Goal: Task Accomplishment & Management: Manage account settings

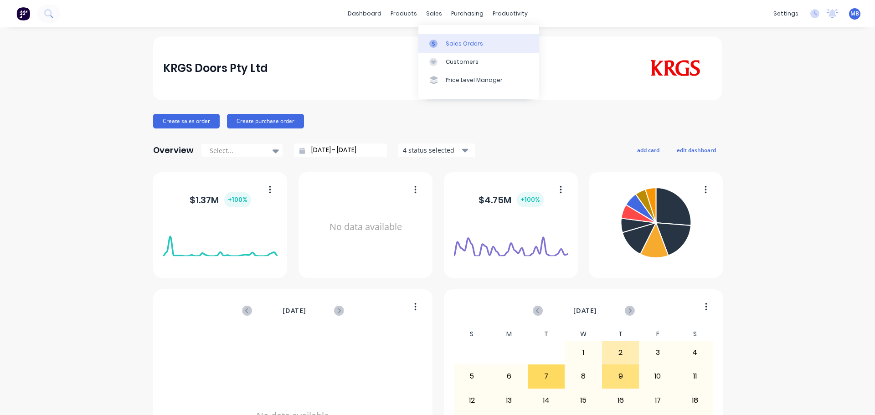
click at [461, 46] on div "Sales Orders" at bounding box center [464, 44] width 37 height 8
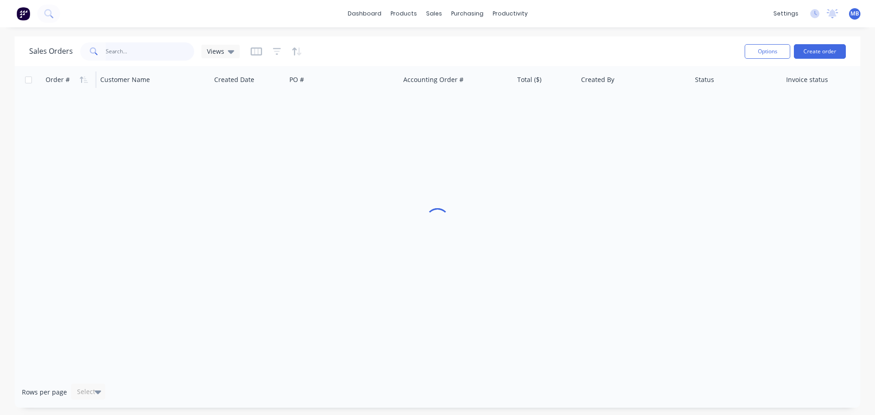
drag, startPoint x: 124, startPoint y: 52, endPoint x: 66, endPoint y: 71, distance: 60.3
click at [123, 52] on input "text" at bounding box center [150, 51] width 89 height 18
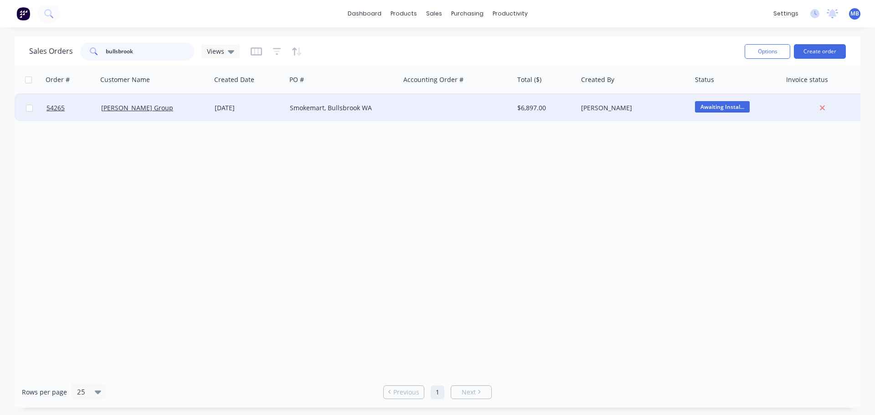
type input "bullsbrook"
click at [626, 103] on div "[PERSON_NAME]" at bounding box center [635, 107] width 114 height 27
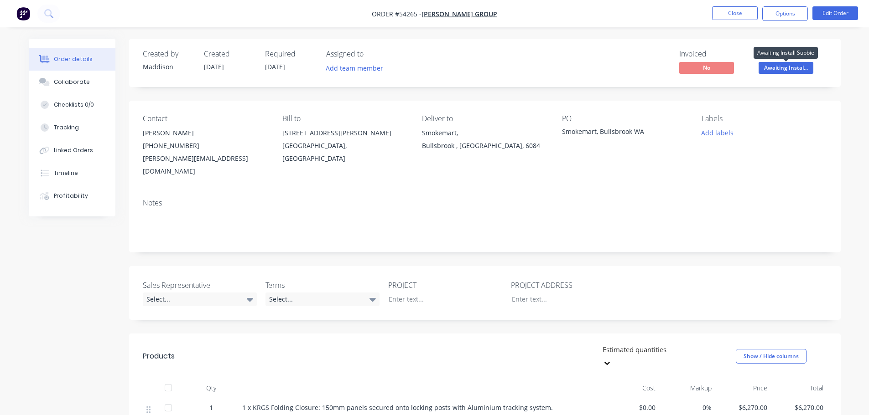
click at [784, 67] on span "Awaiting Instal..." at bounding box center [785, 67] width 55 height 11
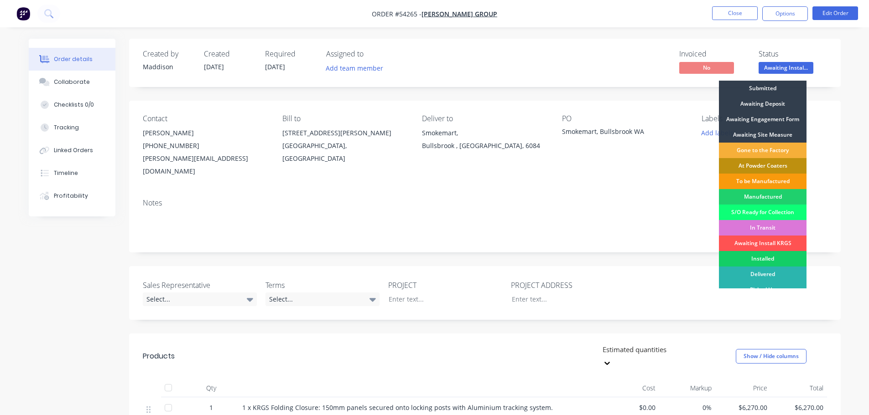
click at [776, 259] on div "Installed" at bounding box center [763, 259] width 88 height 16
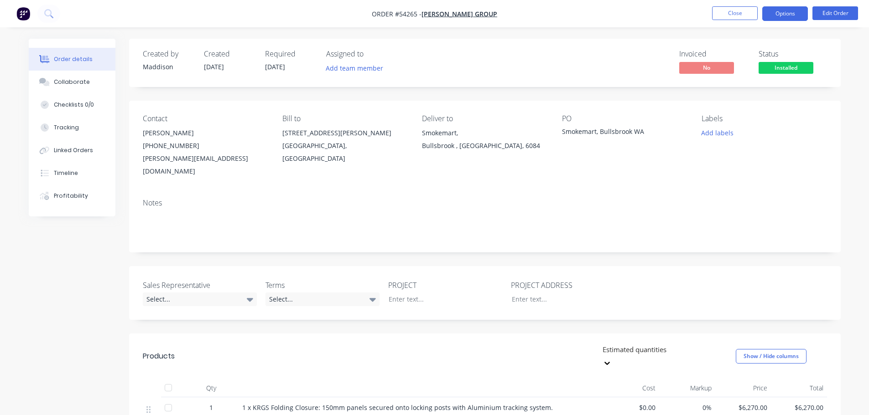
click at [781, 12] on button "Options" at bounding box center [785, 13] width 46 height 15
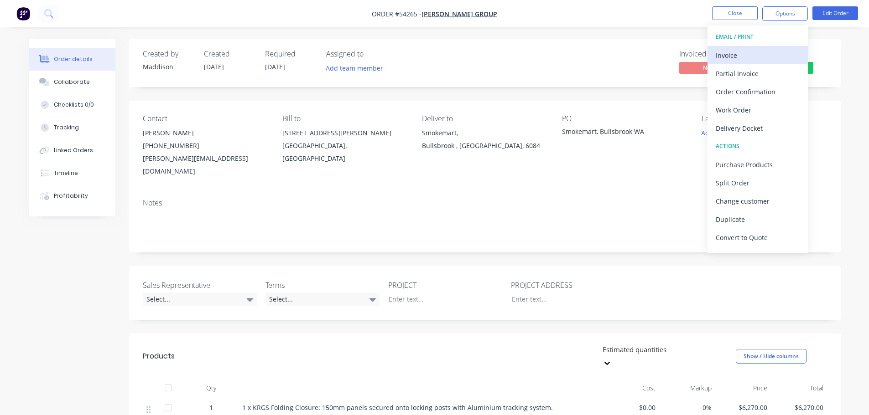
click at [730, 56] on div "Invoice" at bounding box center [757, 55] width 84 height 13
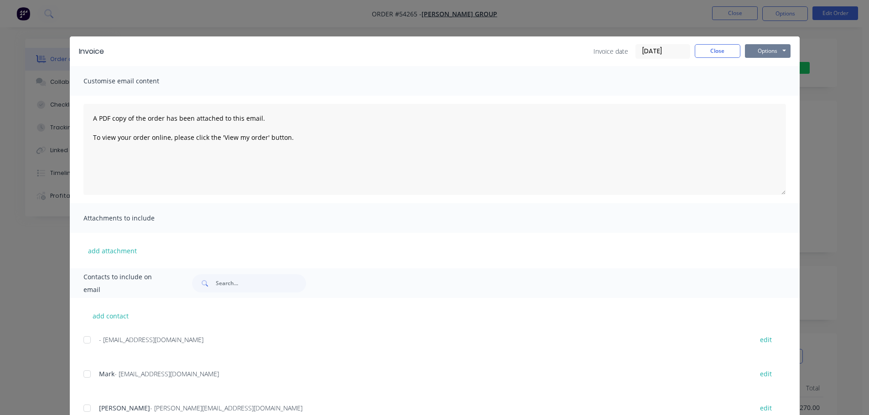
click at [757, 48] on button "Options" at bounding box center [768, 51] width 46 height 14
click at [752, 81] on button "Print" at bounding box center [774, 82] width 58 height 15
click at [724, 50] on button "Close" at bounding box center [717, 51] width 46 height 14
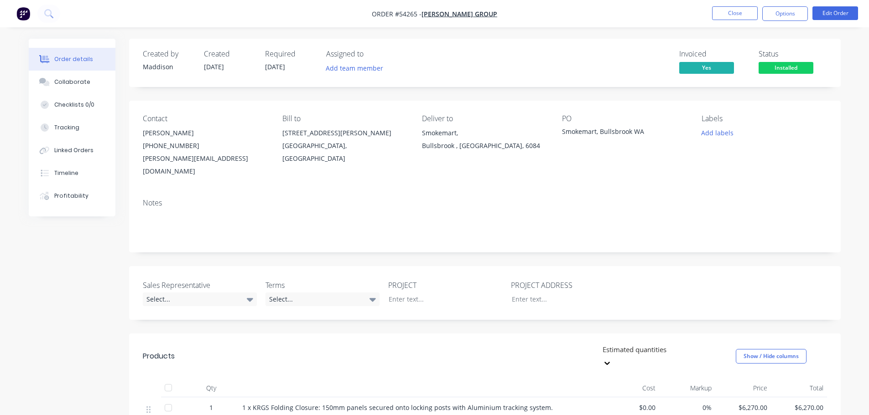
click at [784, 65] on span "Installed" at bounding box center [785, 67] width 55 height 11
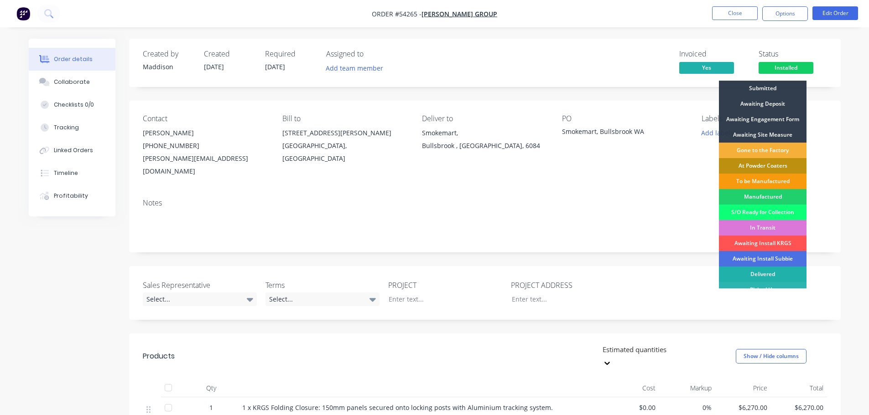
click at [770, 269] on div "Delivered" at bounding box center [763, 275] width 88 height 16
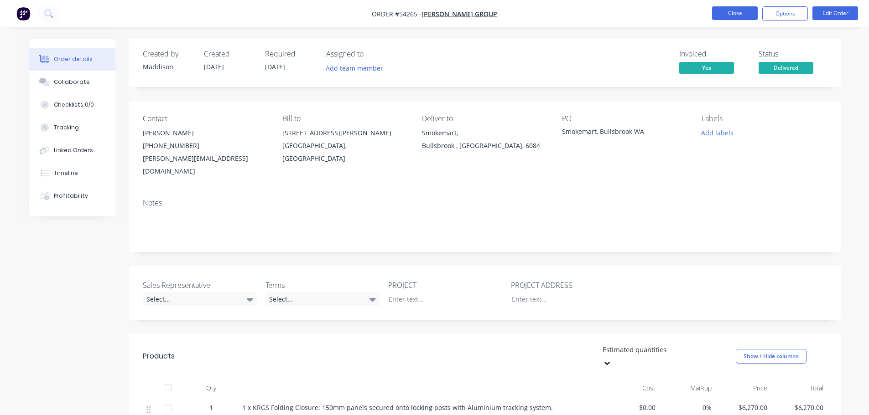
click at [743, 13] on button "Close" at bounding box center [735, 13] width 46 height 14
